Goal: Task Accomplishment & Management: Manage account settings

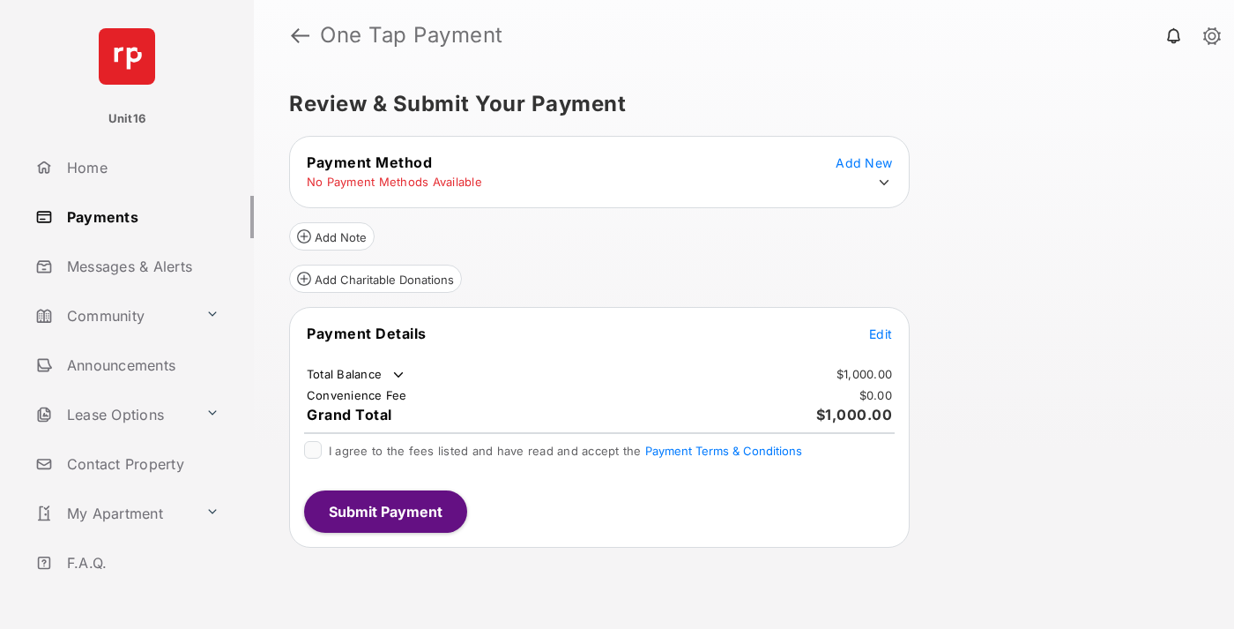
click at [881, 333] on span "Edit" at bounding box center [880, 333] width 23 height 15
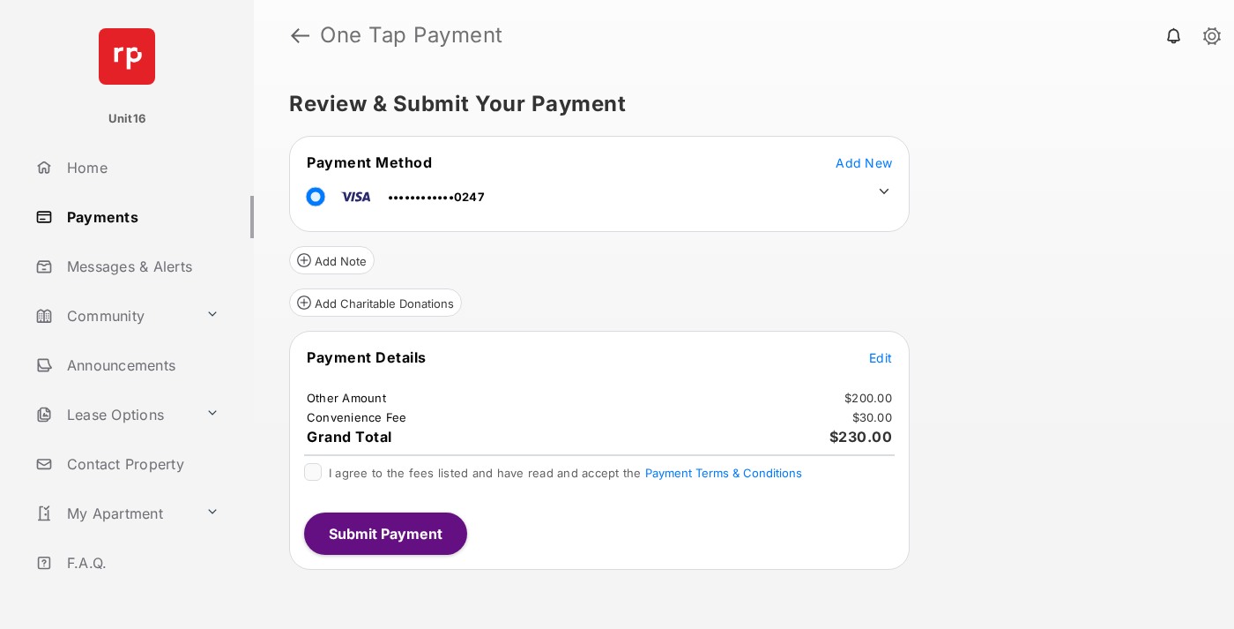
click at [884, 191] on icon at bounding box center [884, 191] width 16 height 16
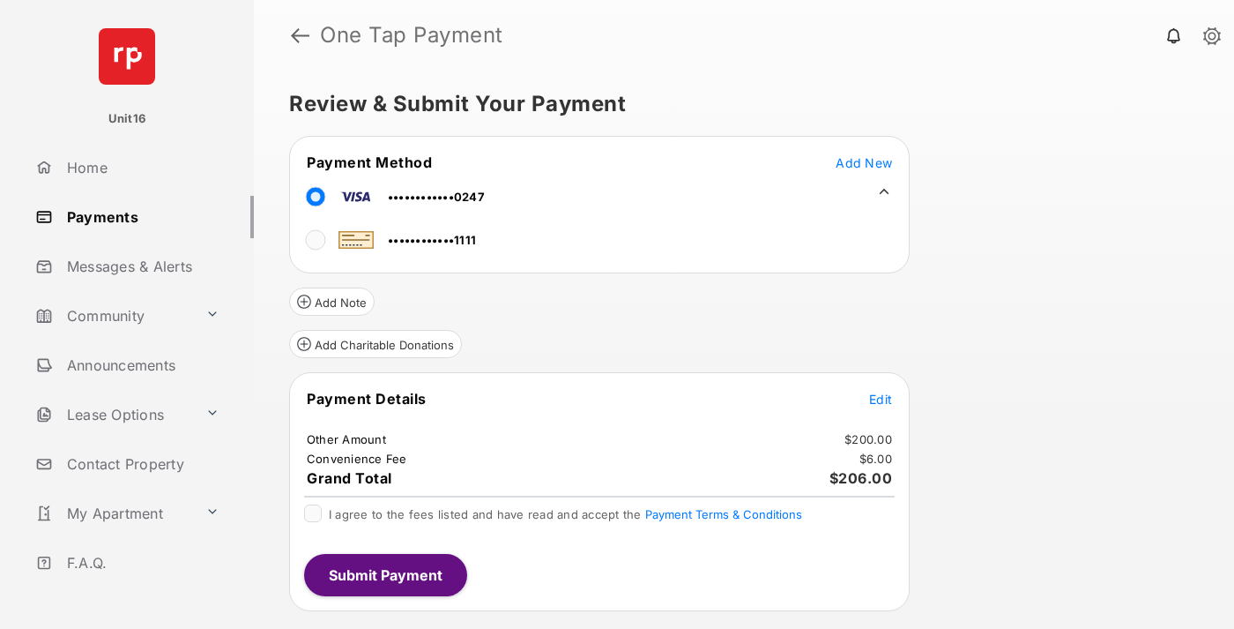
click at [881, 398] on span "Edit" at bounding box center [880, 398] width 23 height 15
click at [384, 574] on button "Submit Payment" at bounding box center [385, 575] width 163 height 42
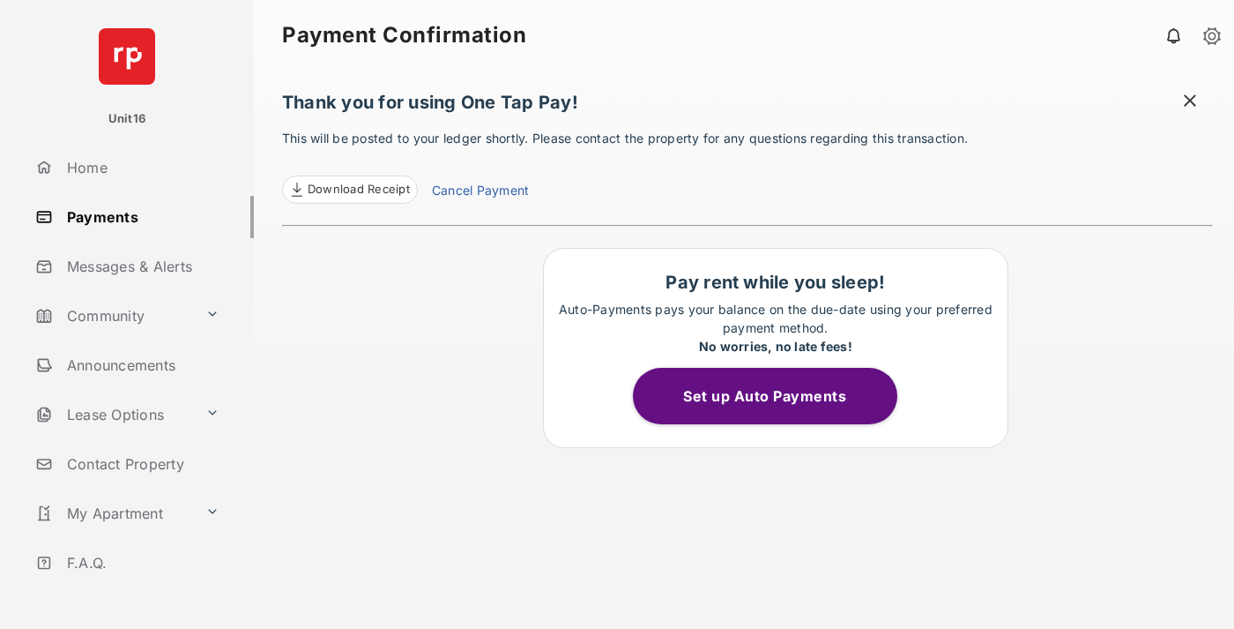
click at [480, 192] on link "Cancel Payment" at bounding box center [480, 192] width 97 height 23
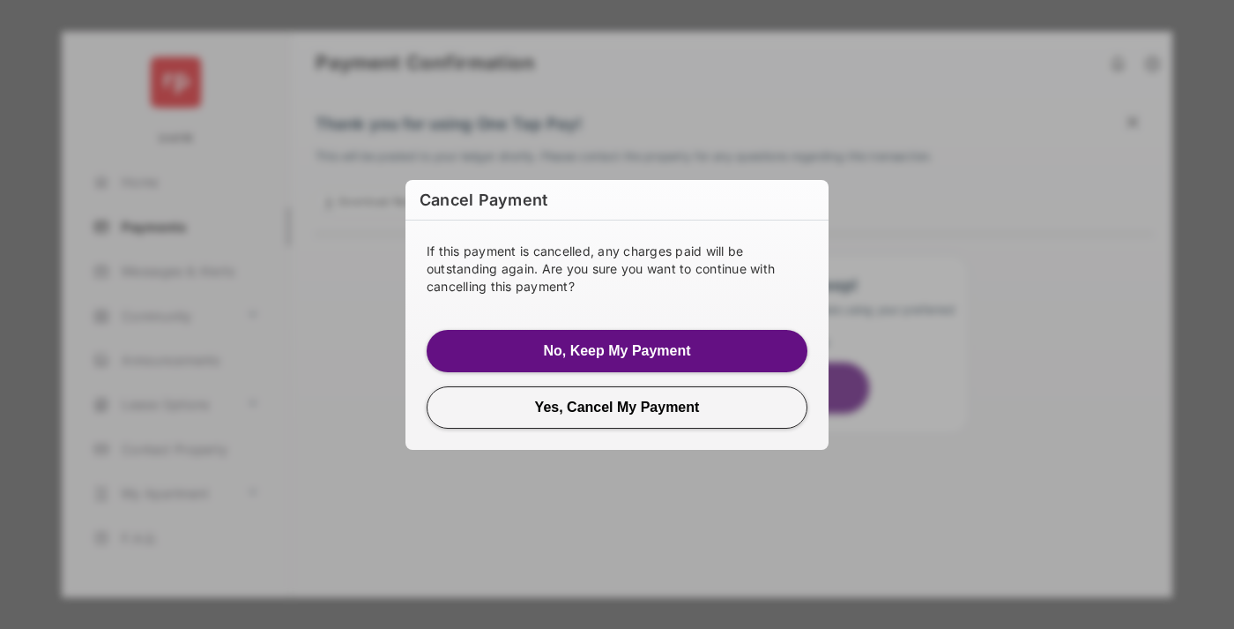
click at [617, 406] on button "Yes, Cancel My Payment" at bounding box center [617, 407] width 381 height 42
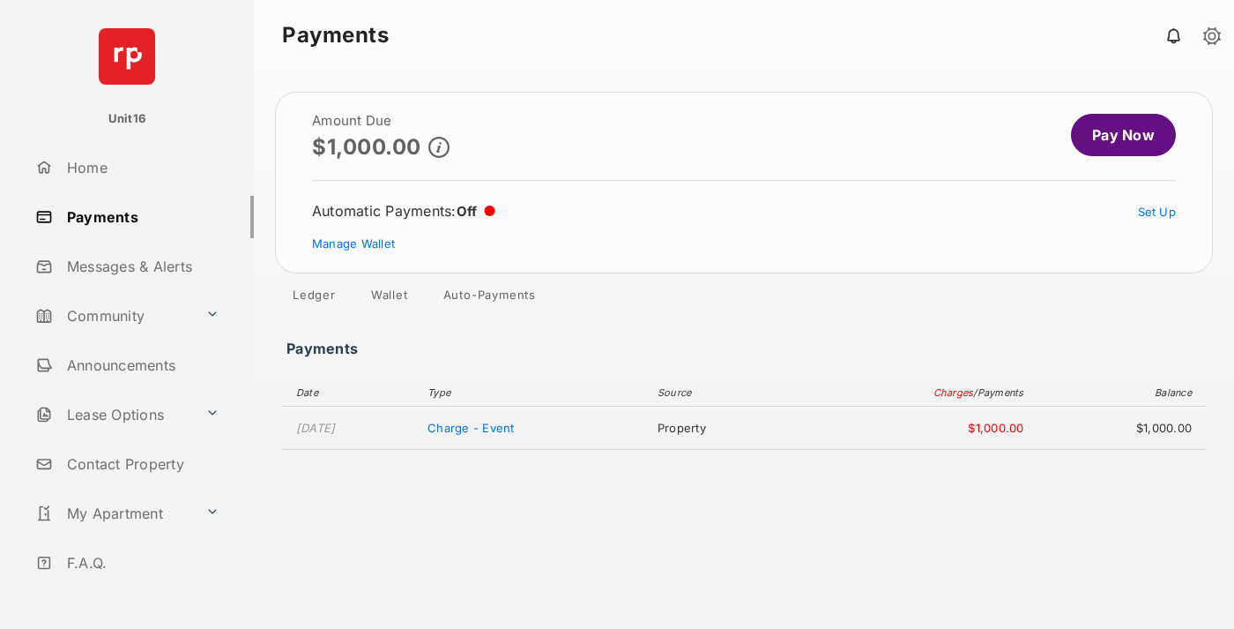
click at [354, 243] on link "Manage Wallet" at bounding box center [353, 243] width 83 height 14
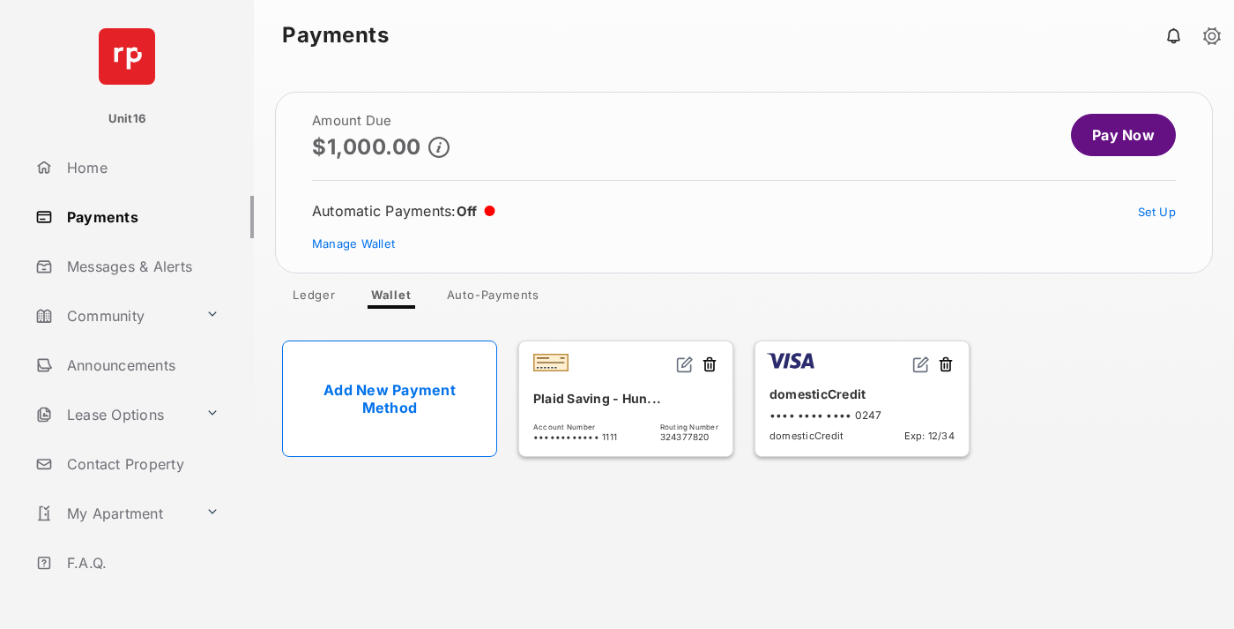
click at [946, 365] on button at bounding box center [946, 365] width 18 height 20
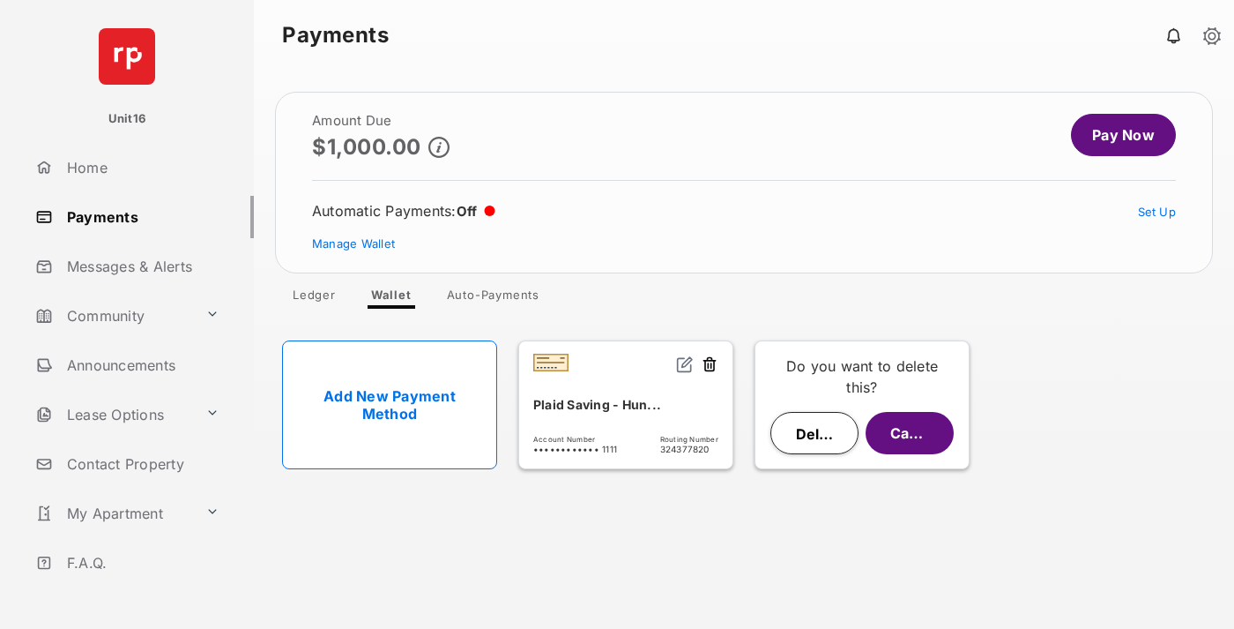
click at [815, 433] on button "Delete" at bounding box center [815, 433] width 88 height 42
